Goal: Information Seeking & Learning: Learn about a topic

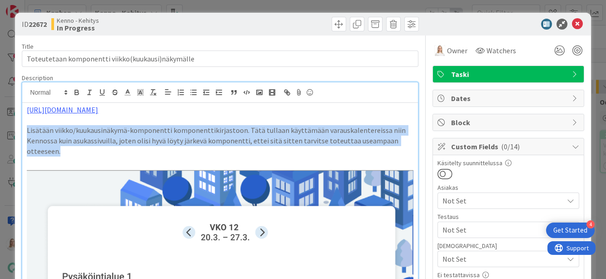
drag, startPoint x: 28, startPoint y: 130, endPoint x: 60, endPoint y: 154, distance: 40.4
click at [60, 154] on p "Lisätään viikko/kuukausinäkymä-komponentti komponenttikirjastoon. Tätä tullaan …" at bounding box center [220, 140] width 386 height 31
copy p "Lisätään viikko/kuukausinäkymä-komponentti komponenttikirjastoon. Tätä tullaan …"
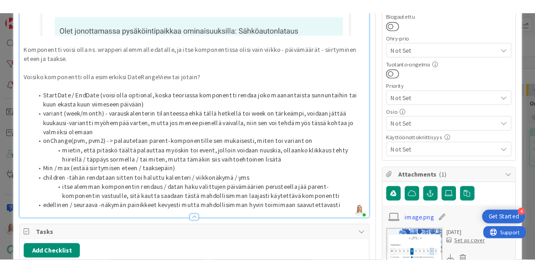
scroll to position [372, 0]
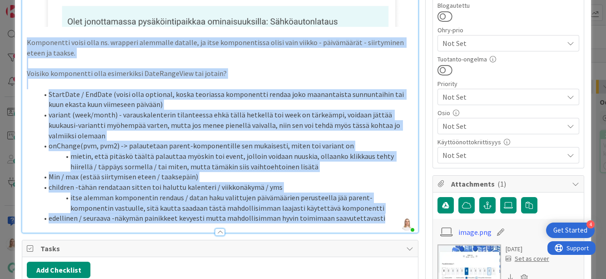
drag, startPoint x: 27, startPoint y: 42, endPoint x: 377, endPoint y: 220, distance: 392.4
copy div "Loremipsumd sitam cons ad. elitsedd eiusmodte incidid, ut labo etdoloremagna al…"
click at [196, 93] on li "StartDate / EndDate (voisi olla optional, koska teoriassa komponentti rendaa jo…" at bounding box center [225, 99] width 375 height 20
click at [196, 94] on li "StartDate / EndDate (voisi olla optional, koska teoriassa komponentti rendaa jo…" at bounding box center [225, 99] width 375 height 20
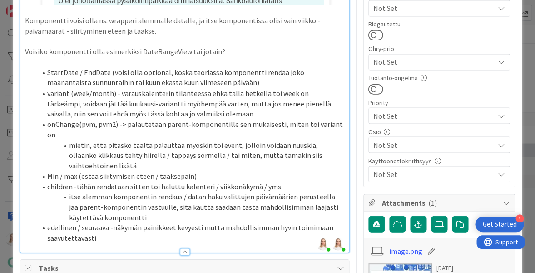
scroll to position [354, 0]
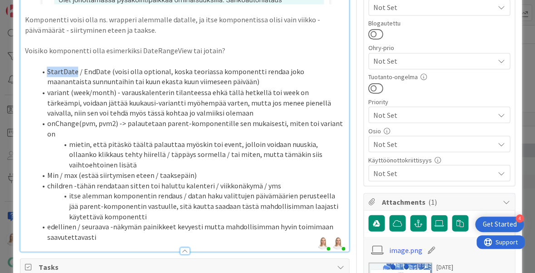
drag, startPoint x: 48, startPoint y: 80, endPoint x: 75, endPoint y: 80, distance: 27.7
click at [75, 80] on li "StartDate / EndDate (voisi olla optional, koska teoriassa komponentti rendaa jo…" at bounding box center [190, 76] width 308 height 20
copy li "StartDate"
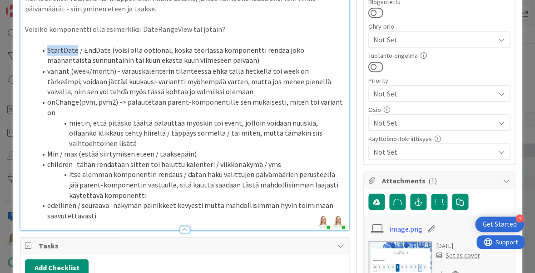
scroll to position [379, 0]
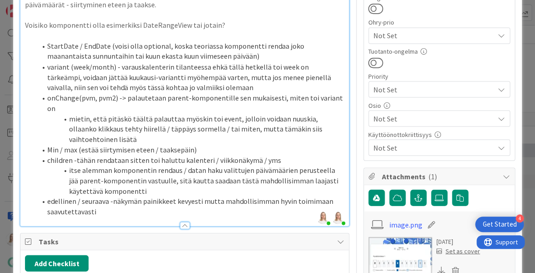
click at [88, 87] on li "variant (week/month) - varauskalenterin tilanteessa ehkä tällä hetkellä toi wee…" at bounding box center [190, 76] width 308 height 31
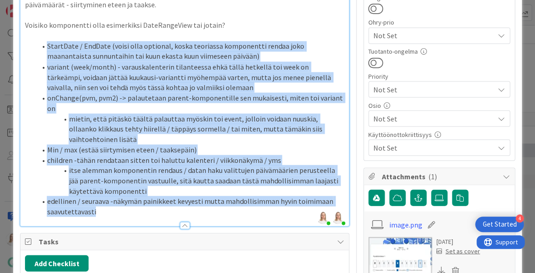
drag, startPoint x: 46, startPoint y: 55, endPoint x: 100, endPoint y: 205, distance: 159.3
click at [100, 205] on ol "StartDate / EndDate (voisi olla optional, koska teoriassa komponentti rendaa jo…" at bounding box center [184, 128] width 319 height 175
copy ol "LoremIpsu / DolOrsi (ametc adip elitsedd, eiusm temporinc utlaboreetd magnaa en…"
click at [154, 113] on li "mietin, että pitäskö täältä palauttaa myöskin toi event, jolloin voidaan nuuski…" at bounding box center [190, 128] width 308 height 31
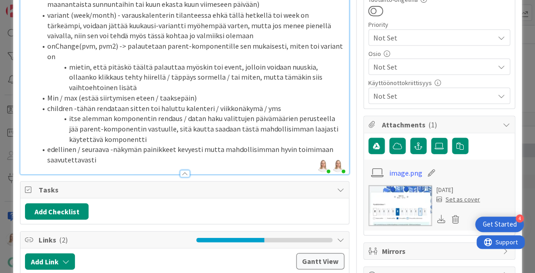
scroll to position [433, 0]
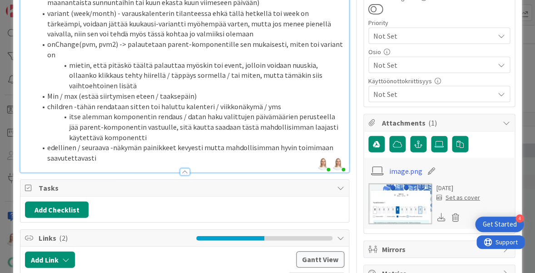
click at [140, 153] on li "edellinen / seuraava -näkymän painikkeet kevyesti mutta mahdollisimman hyvin to…" at bounding box center [190, 152] width 308 height 20
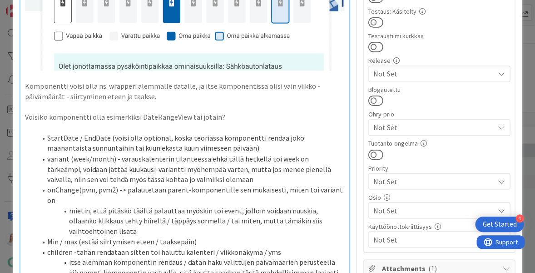
scroll to position [283, 0]
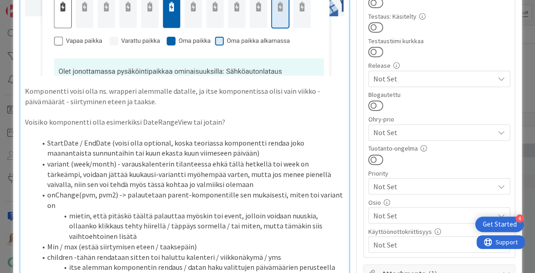
click at [26, 100] on p "Komponentti voisi olla ns. wrapperi alemmalle datalle, ja itse komponentissa ol…" at bounding box center [184, 96] width 319 height 20
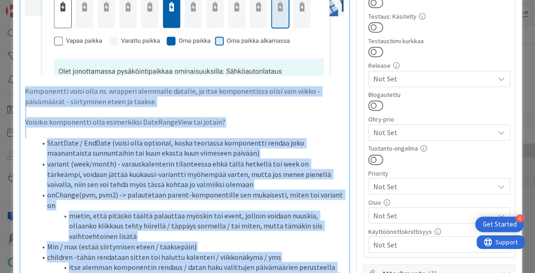
copy div "Loremipsumd sitam cons ad. elitsedd eiusmodte incidid, ut labo etdoloremagna al…"
click at [160, 106] on p "Komponentti voisi olla ns. wrapperi alemmalle datalle, ja itse komponentissa ol…" at bounding box center [184, 96] width 319 height 20
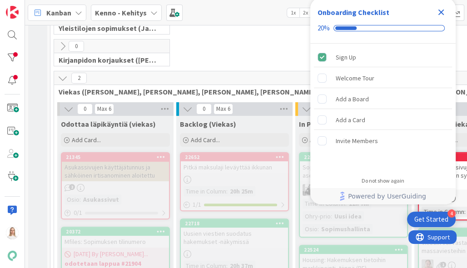
click at [443, 10] on icon "Close Checklist" at bounding box center [442, 13] width 6 height 6
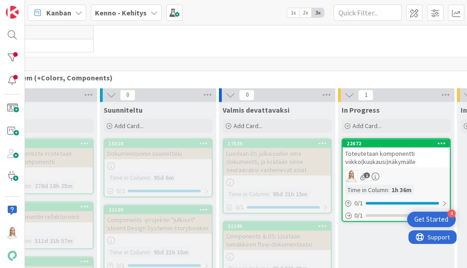
scroll to position [3920, 123]
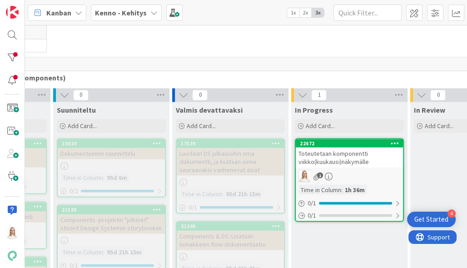
click at [332, 147] on div "Toteutetaan komponentti viikko(kuukausi)näkymälle" at bounding box center [349, 157] width 107 height 20
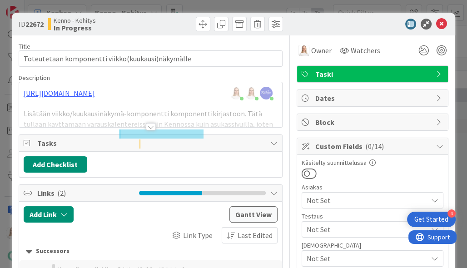
click at [190, 98] on div "Saara Lehtinen just joined Saara Lehtinen joined 18 m ago Riikka Salo just join…" at bounding box center [151, 104] width 264 height 45
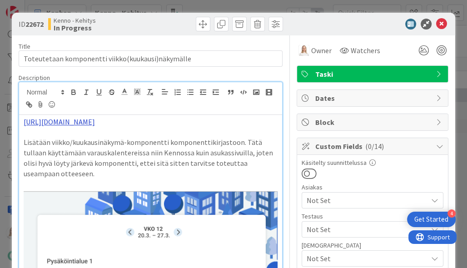
click at [95, 117] on link "[URL][DOMAIN_NAME]" at bounding box center [59, 121] width 71 height 9
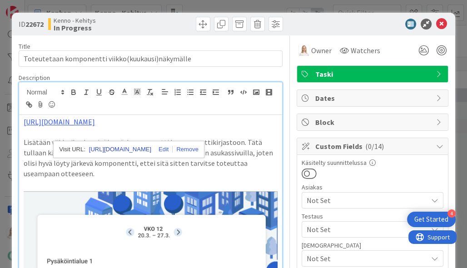
click at [151, 150] on link "[URL][DOMAIN_NAME]" at bounding box center [120, 150] width 62 height 12
click at [144, 184] on p at bounding box center [151, 184] width 254 height 10
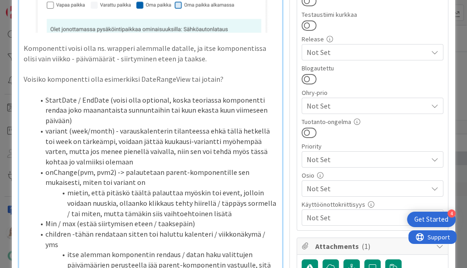
scroll to position [311, 0]
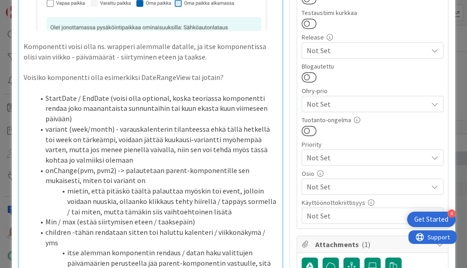
click at [24, 47] on p "Komponentti voisi olla ns. wrapperi alemmalle datalle, ja itse komponentissa ol…" at bounding box center [151, 51] width 254 height 20
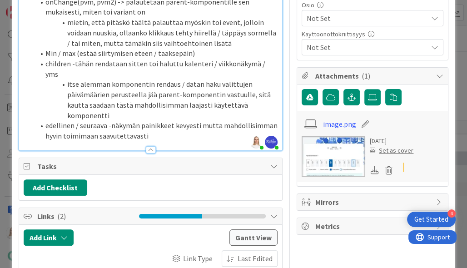
scroll to position [480, 0]
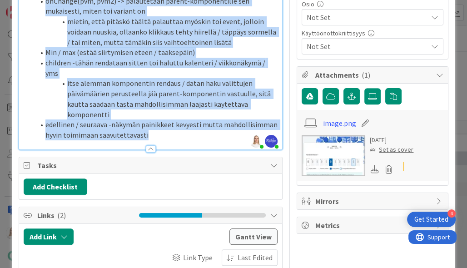
click at [164, 120] on li "edellinen / seuraava -näkymän painikkeet kevyesti mutta mahdollisimman hyvin to…" at bounding box center [157, 130] width 244 height 20
copy div "Loremipsumd sitam cons ad. elitsedd eiusmodte incidid, ut labo etdoloremagna al…"
click at [203, 85] on li "itse alemman komponentin rendaus / datan haku valittujen päivämäärien perusteel…" at bounding box center [157, 98] width 244 height 41
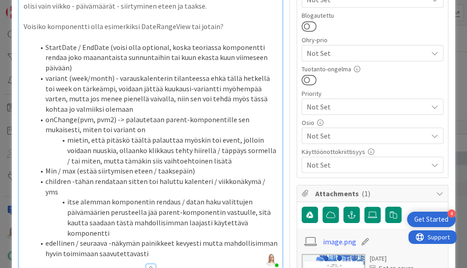
scroll to position [362, 0]
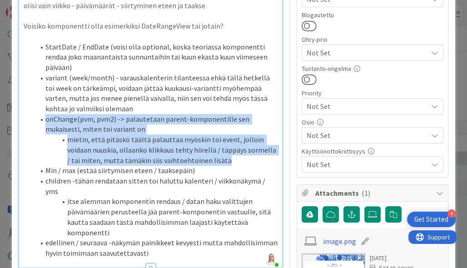
drag, startPoint x: 45, startPoint y: 107, endPoint x: 230, endPoint y: 148, distance: 190.0
click at [230, 148] on ol "StartDate / EndDate (voisi olla optional, koska teoriassa komponentti rendaa jo…" at bounding box center [151, 150] width 254 height 217
copy ol "onChange(pvm, pvm2) -> palautetaan parent-komponentille sen mukaisesti, miten t…"
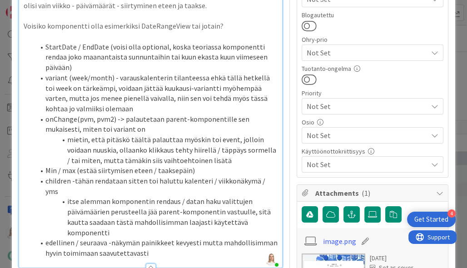
click at [173, 100] on li "variant (week/month) - varauskalenterin tilanteessa ehkä tällä hetkellä toi wee…" at bounding box center [157, 93] width 244 height 41
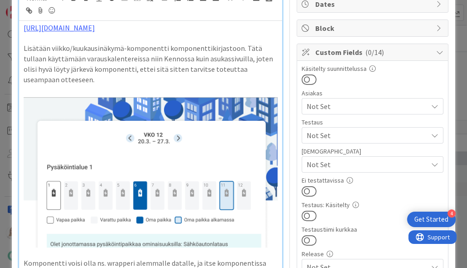
scroll to position [70, 0]
